Goal: Obtain resource: Download file/media

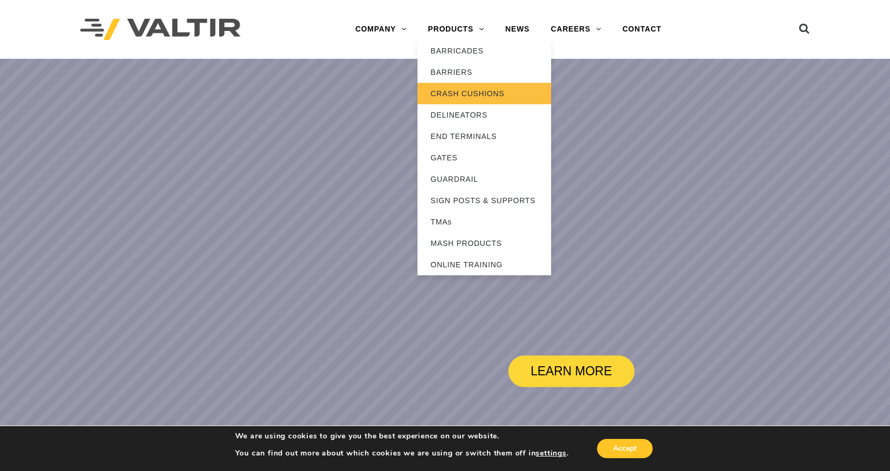
click at [460, 95] on link "CRASH CUSHIONS" at bounding box center [485, 93] width 134 height 21
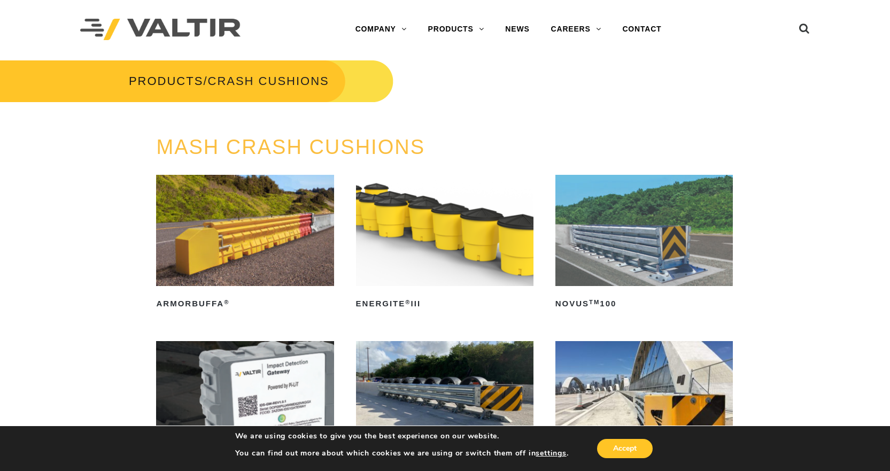
click at [661, 233] on img at bounding box center [643, 230] width 177 height 111
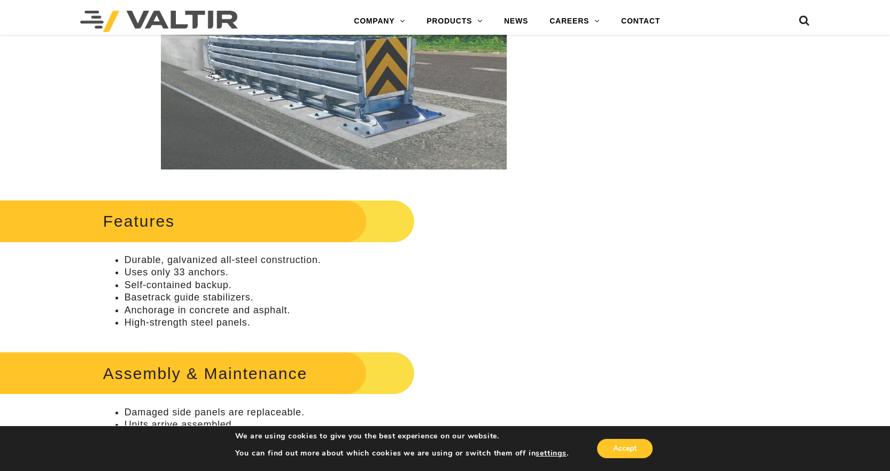
scroll to position [342, 0]
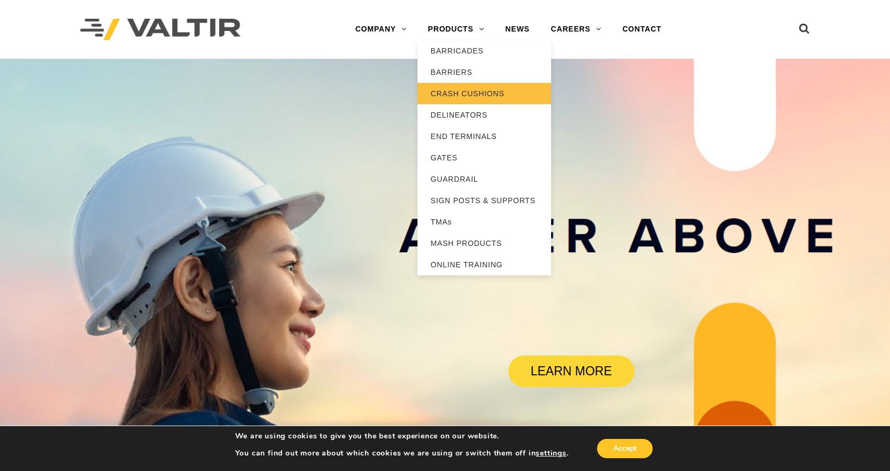
click at [462, 92] on link "CRASH CUSHIONS" at bounding box center [485, 93] width 134 height 21
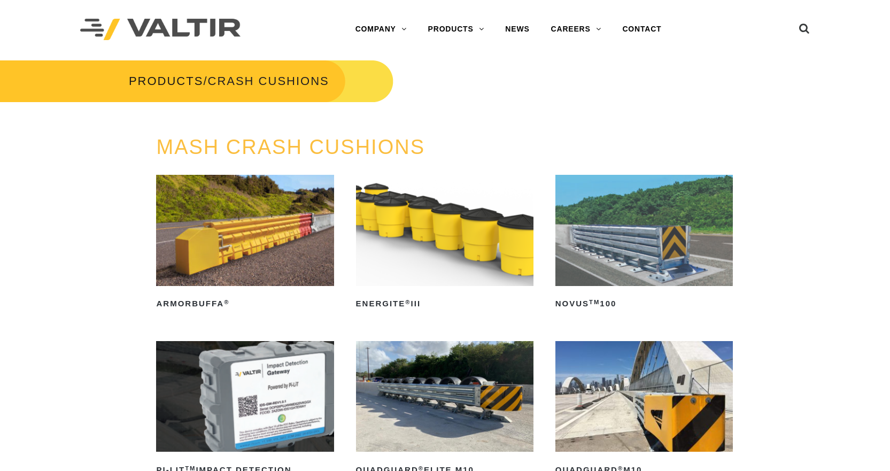
click at [617, 218] on img at bounding box center [643, 230] width 177 height 111
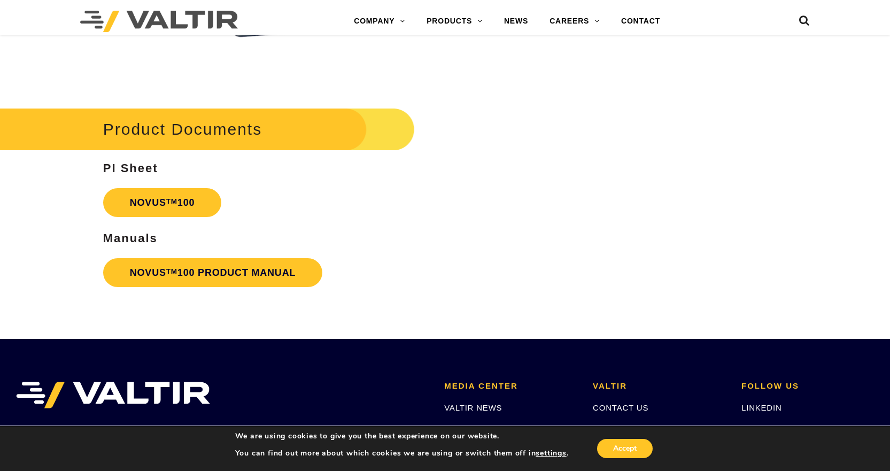
scroll to position [2378, 0]
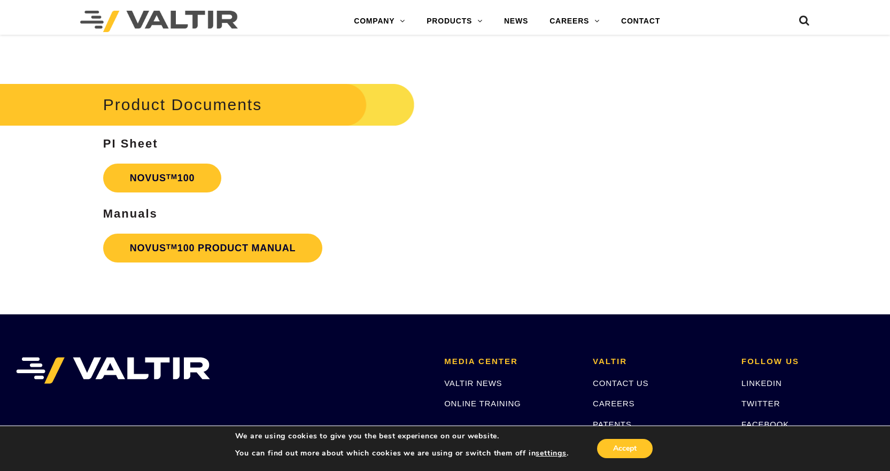
drag, startPoint x: 894, startPoint y: 66, endPoint x: 898, endPoint y: 422, distance: 356.6
click at [176, 177] on sup "TM" at bounding box center [171, 177] width 11 height 8
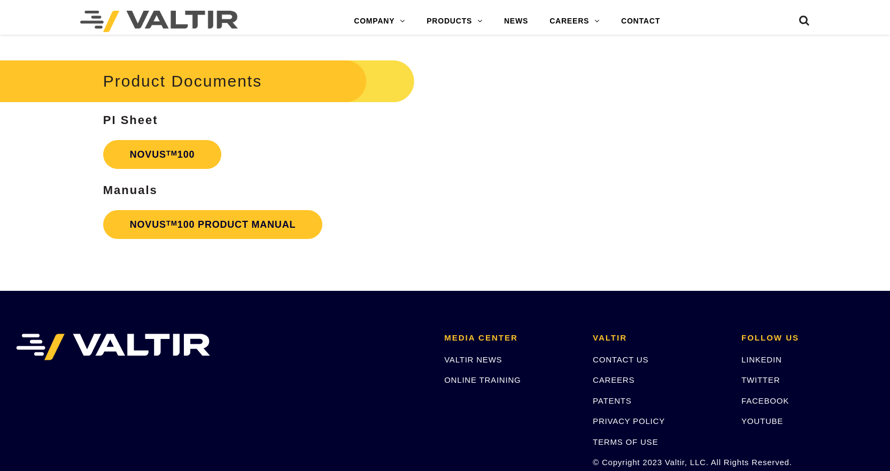
scroll to position [2378, 0]
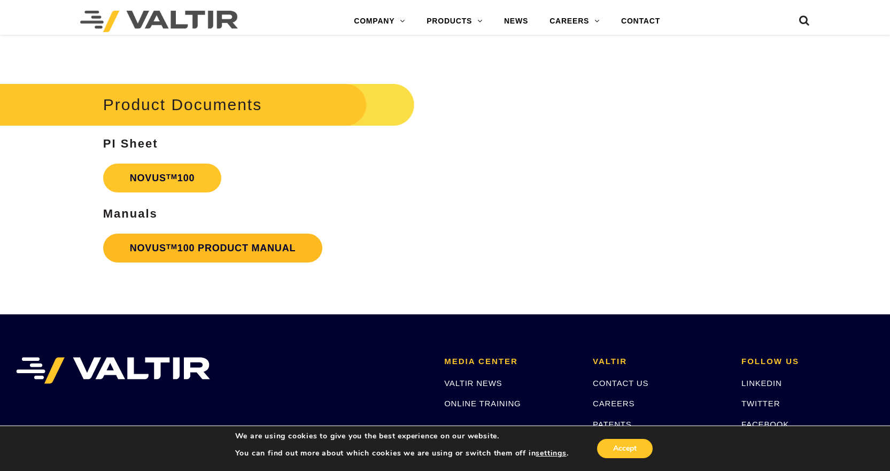
click at [207, 249] on link "NOVUS TM 100 PRODUCT MANUAL" at bounding box center [213, 248] width 220 height 29
